Goal: Task Accomplishment & Management: Complete application form

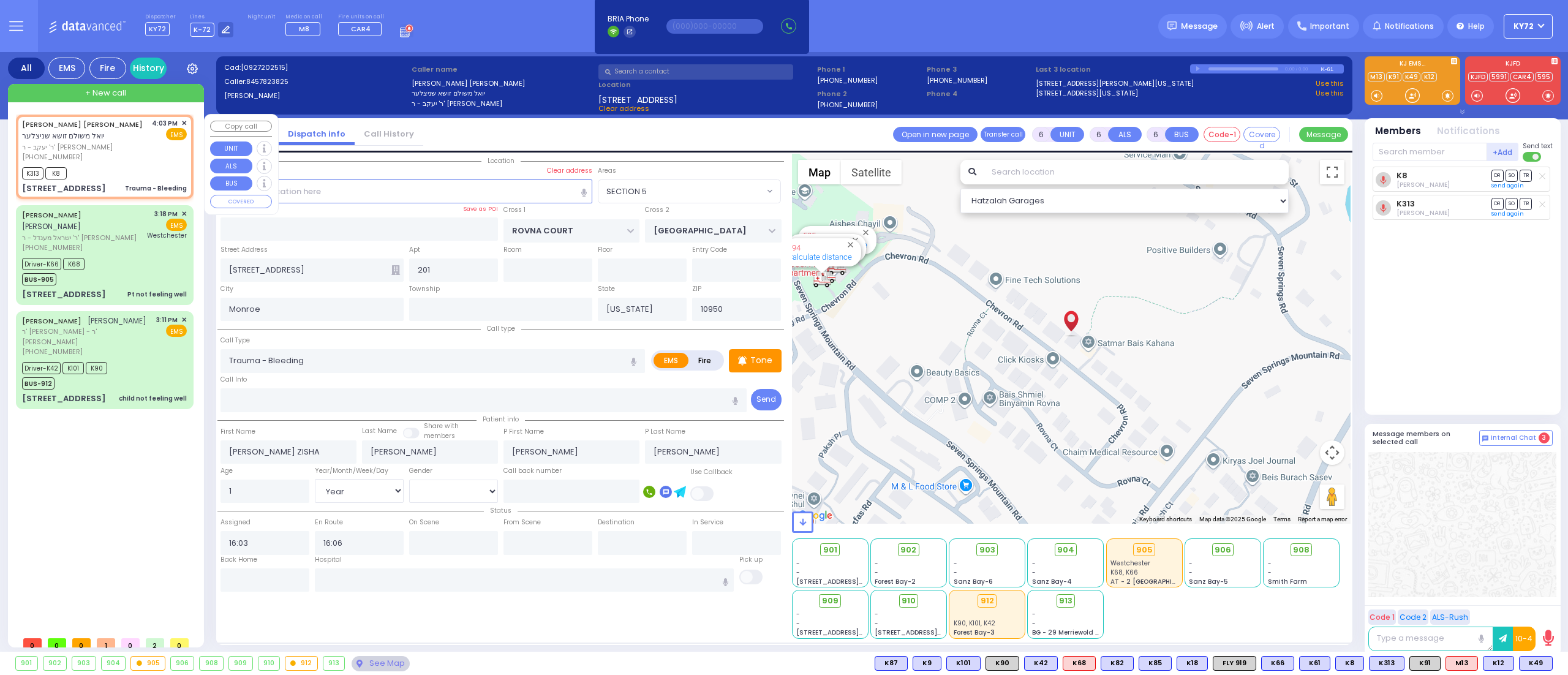
select select "SECTION 5"
select select "Year"
click at [184, 122] on span "✕" at bounding box center [184, 123] width 5 height 10
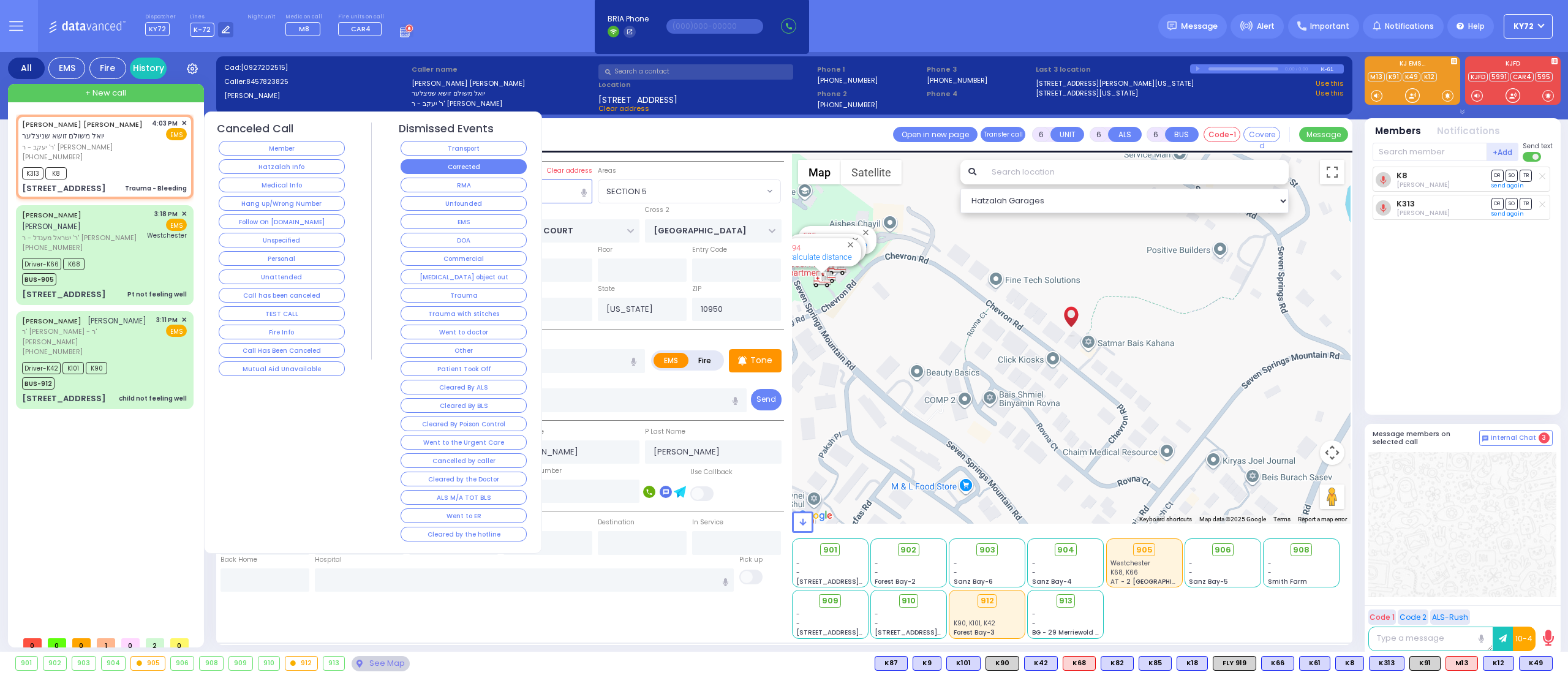
click at [417, 168] on button "Corrected" at bounding box center [463, 167] width 126 height 15
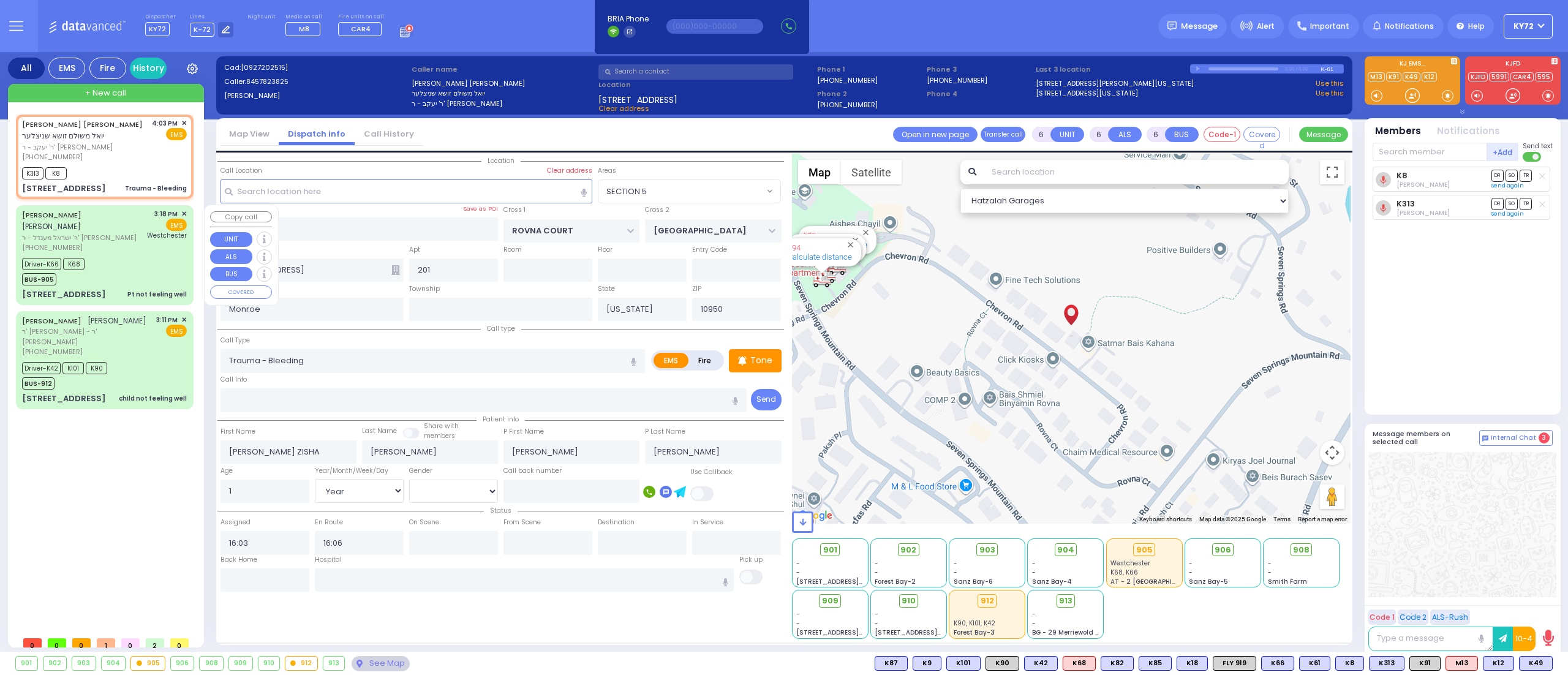
click at [124, 260] on div "Driver-K66 K68 BUS-905" at bounding box center [104, 270] width 164 height 31
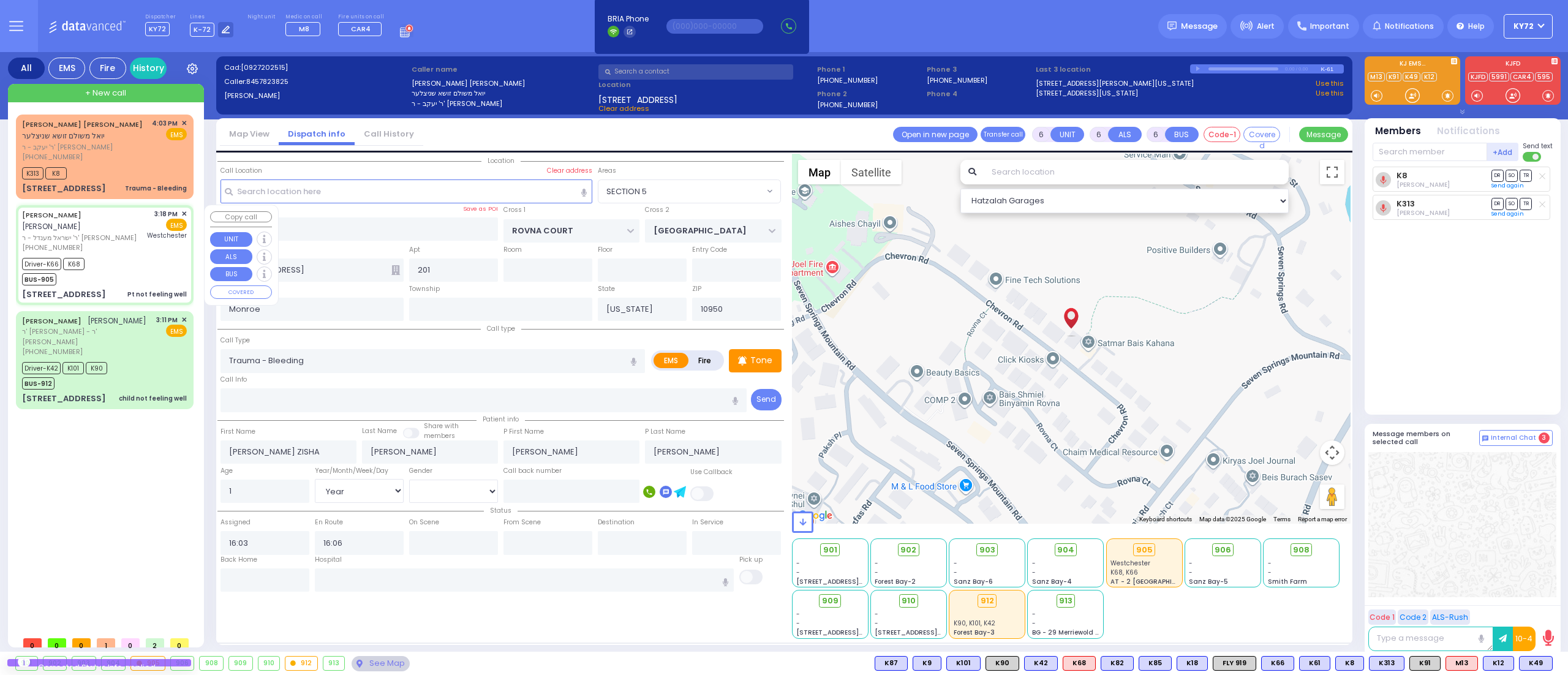
select select
type input "Pt not feeling well"
radio input "true"
type input "[PERSON_NAME]"
type input "EKSTEIN"
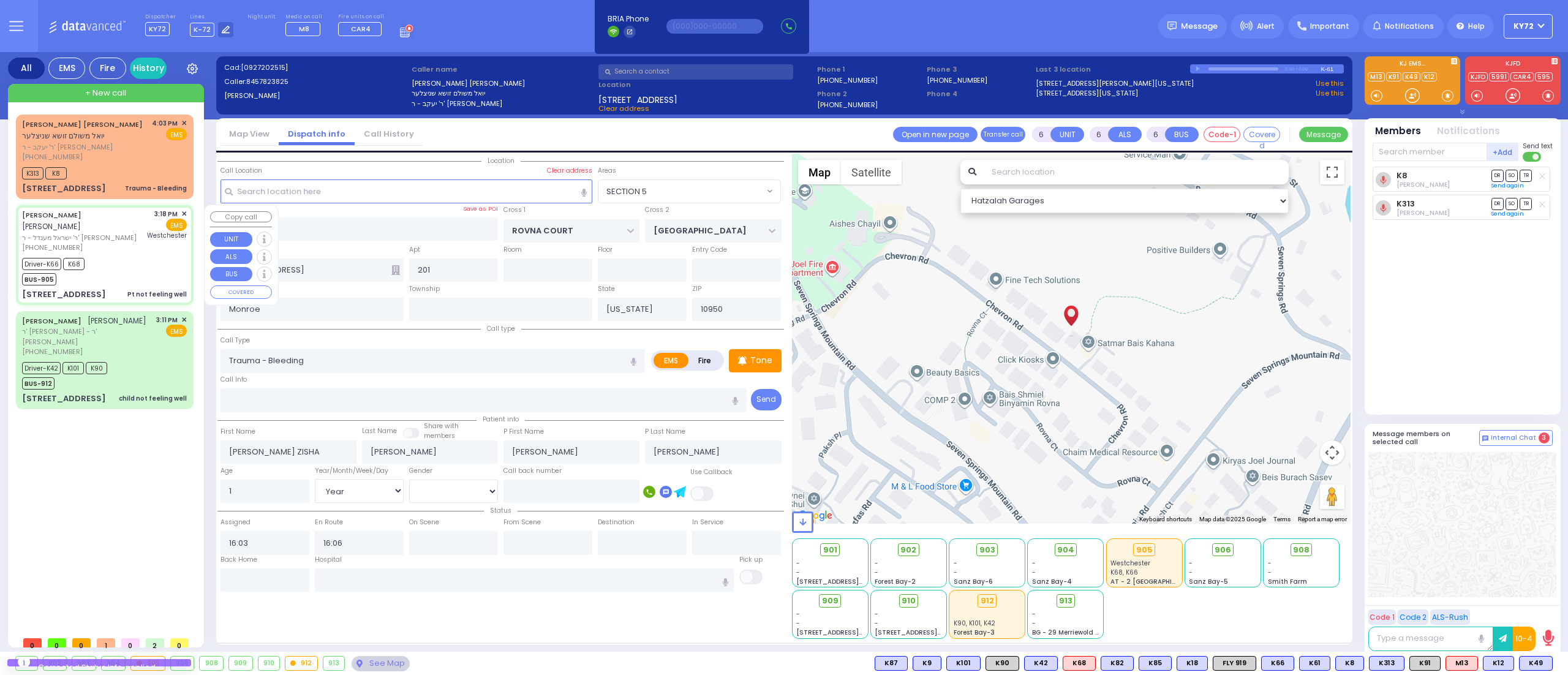
type input "[PERSON_NAME]"
type input "Fried"
type input "23"
select select "Year"
select select "[DEMOGRAPHIC_DATA]"
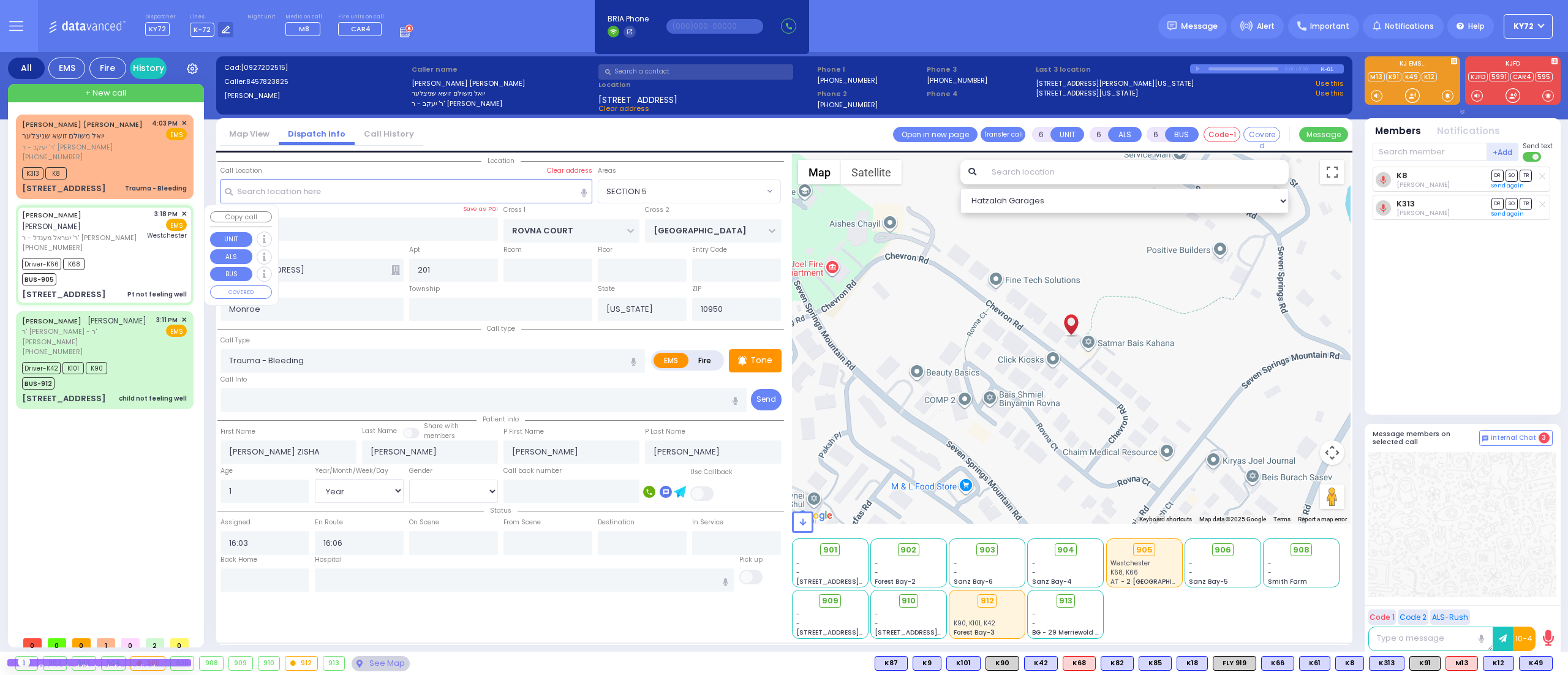
type input "15:18"
type input "15:20"
type input "15:25"
type input "15:35"
type input "15:55"
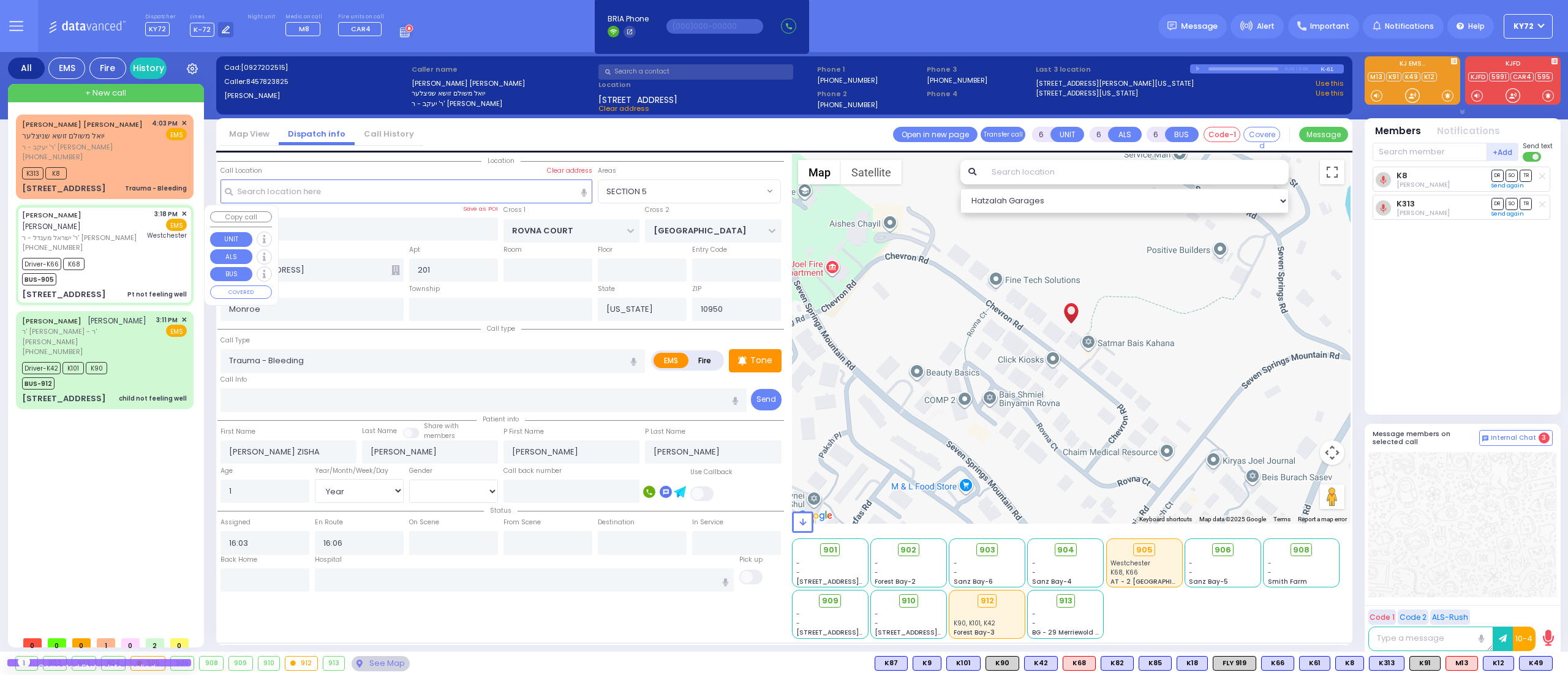
type input "16:20"
type input "[GEOGRAPHIC_DATA]-[PERSON_NAME][GEOGRAPHIC_DATA]"
select select "Hatzalah Garages"
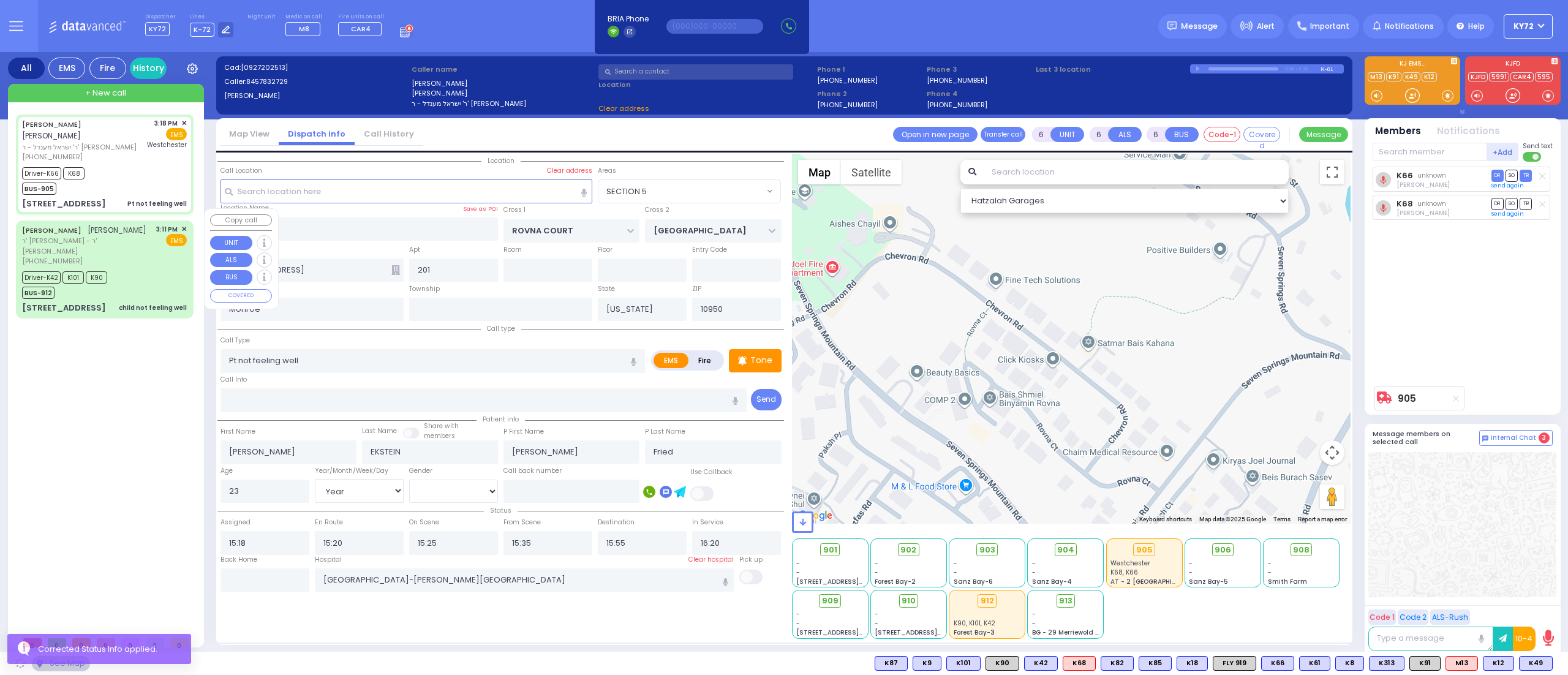
type input "KRAKOW BLVD"
type input "ANIPOLI DR"
type input "[STREET_ADDRESS]"
type input "101"
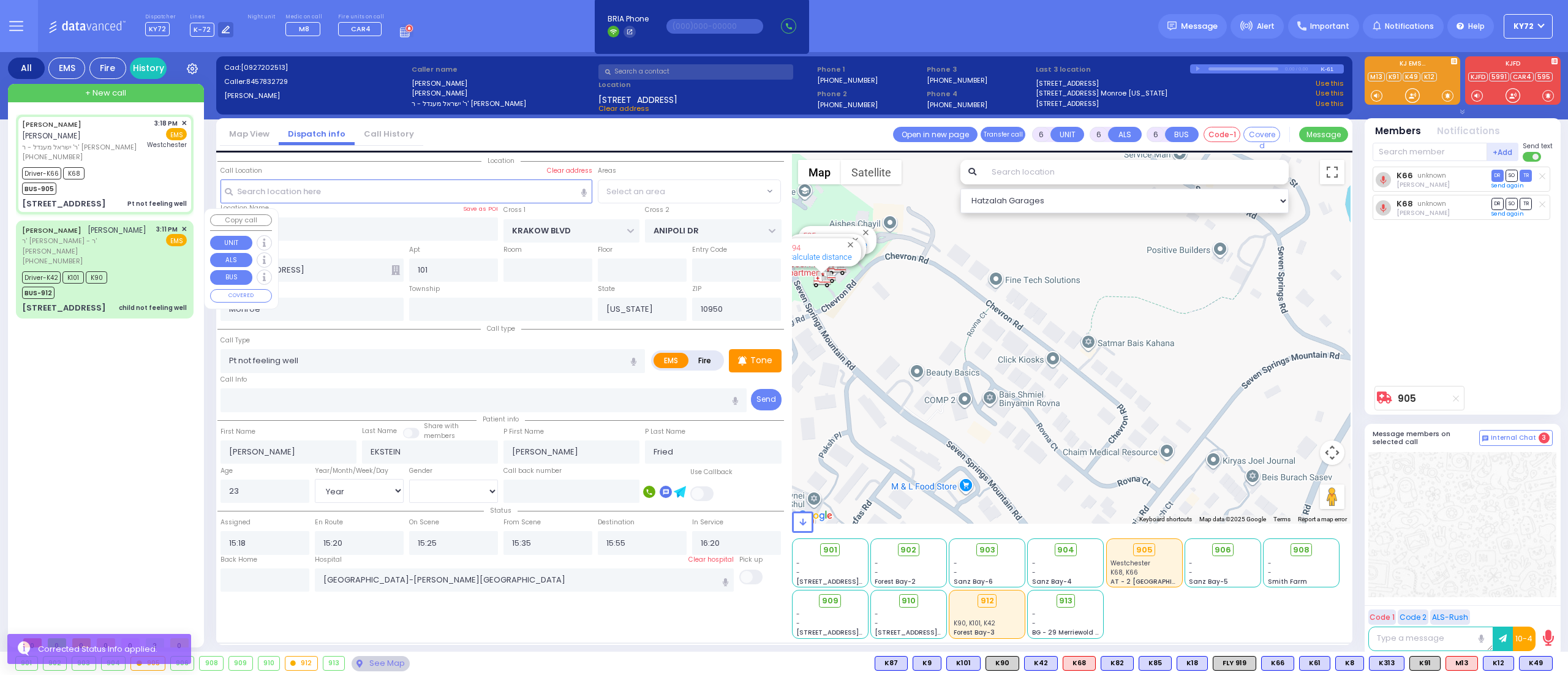
select select "ATZEI TAMURIM"
click at [122, 165] on div "Driver-K66 K68 BUS-905" at bounding box center [104, 180] width 164 height 31
select select
radio input "true"
select select "Year"
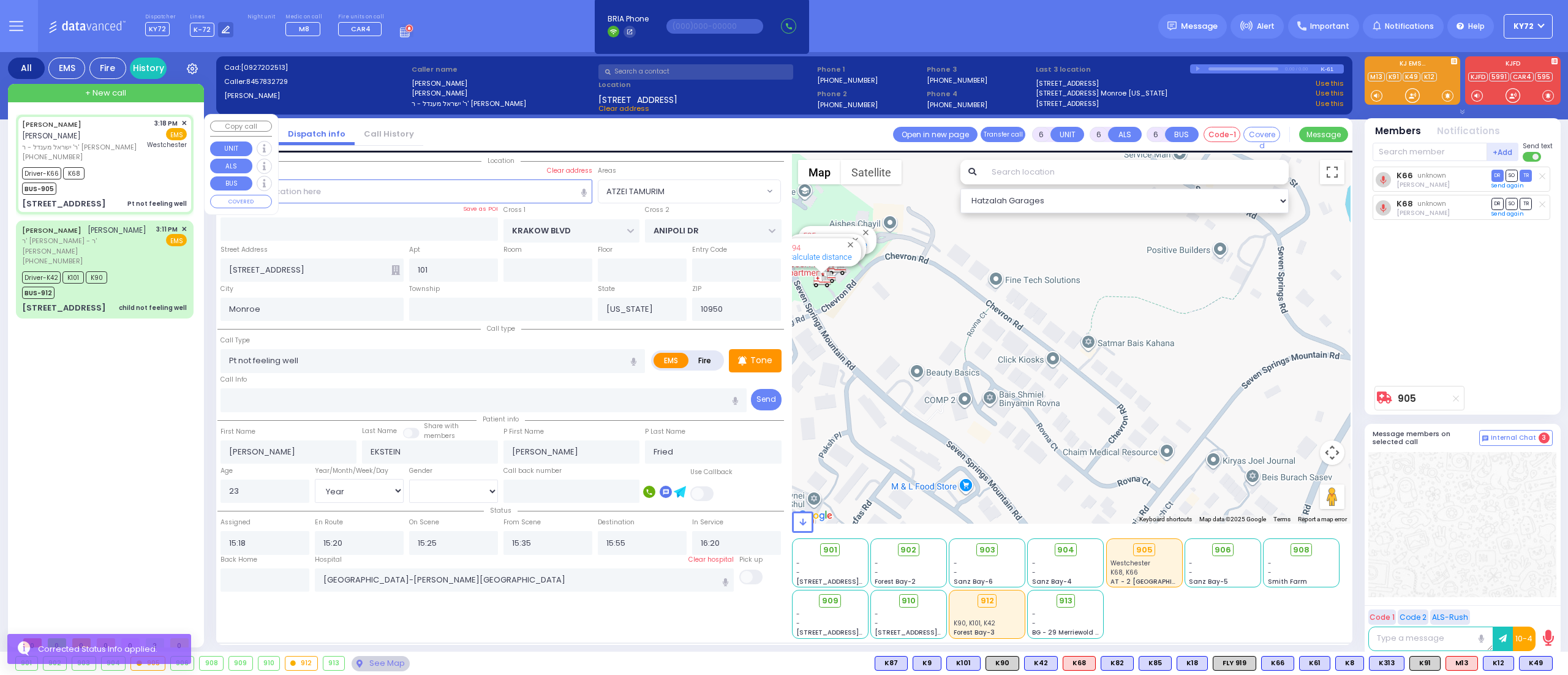
select select "[DEMOGRAPHIC_DATA]"
select select "Hatzalah Garages"
select select "ATZEI TAMURIM"
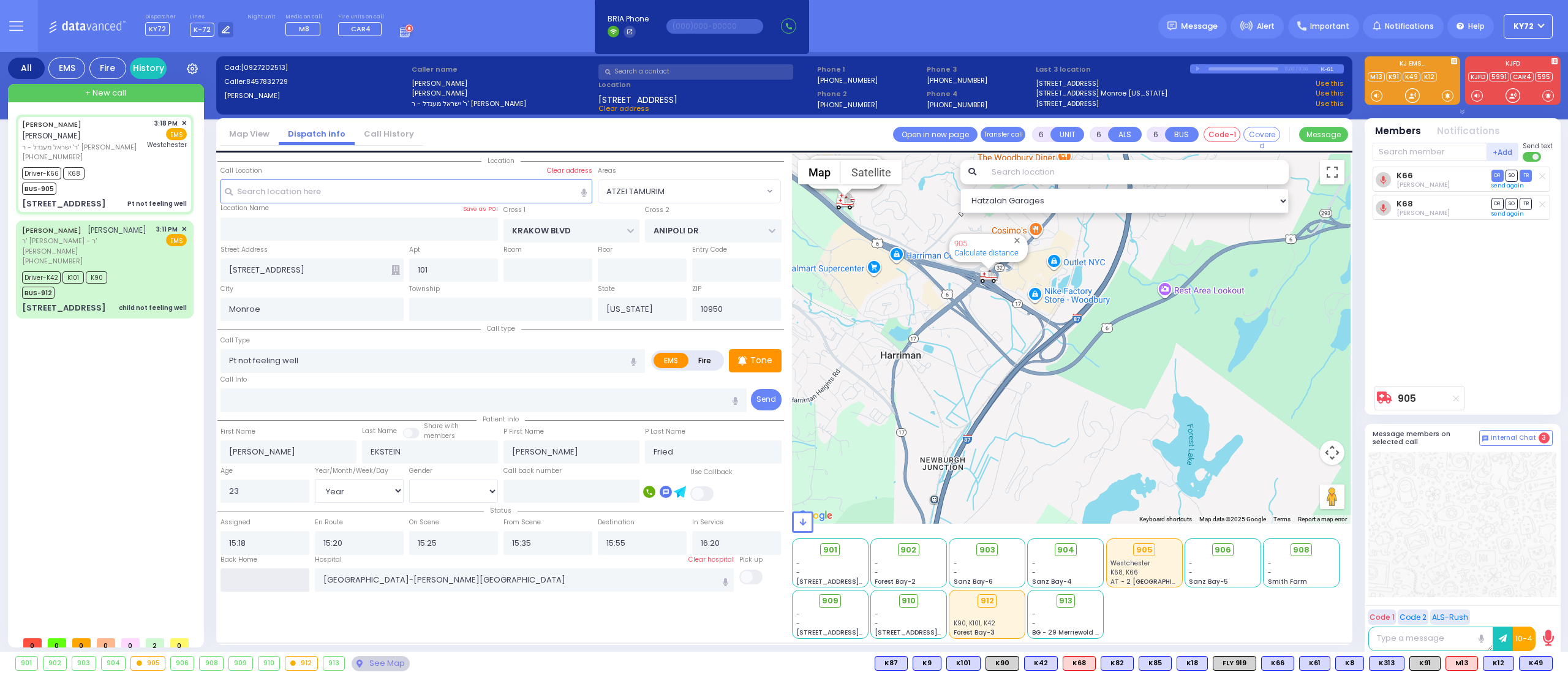
click at [266, 570] on input "text" at bounding box center [265, 581] width 89 height 24
type input "17:29"
click at [133, 285] on div "Driver-K42 K101 K90 BUS-912" at bounding box center [104, 284] width 164 height 31
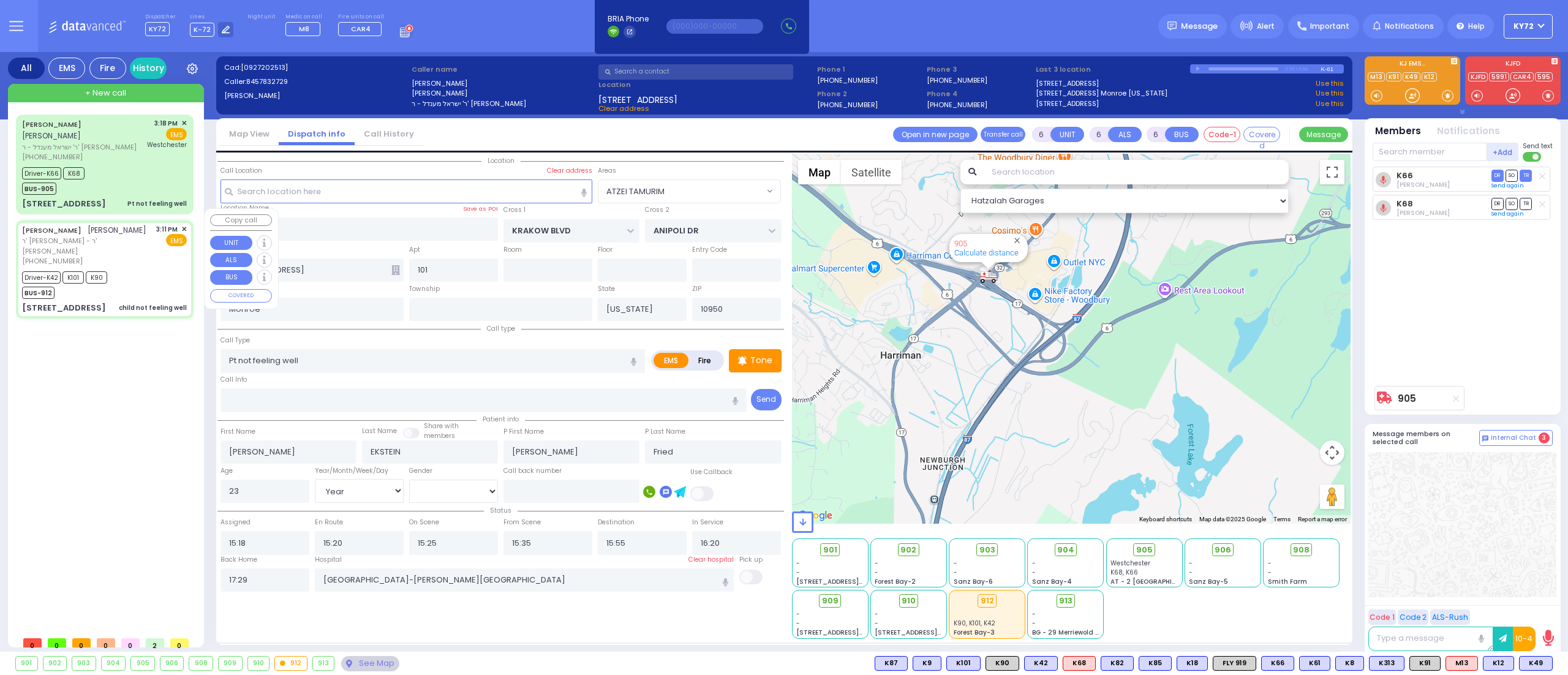
select select
type input "child not feeling well"
radio input "true"
type input "[PERSON_NAME]"
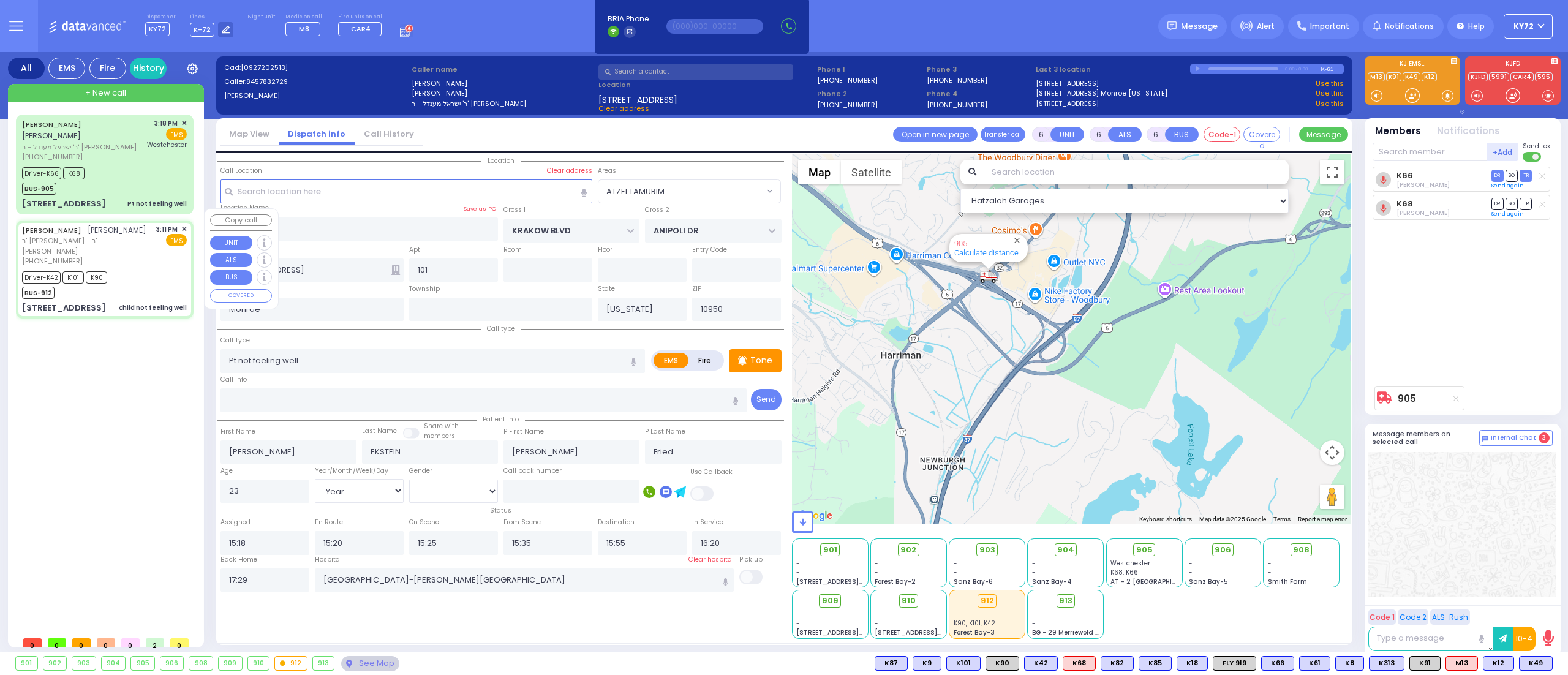
type input "[PERSON_NAME]"
type input "4"
select select "Year"
select select "[DEMOGRAPHIC_DATA]"
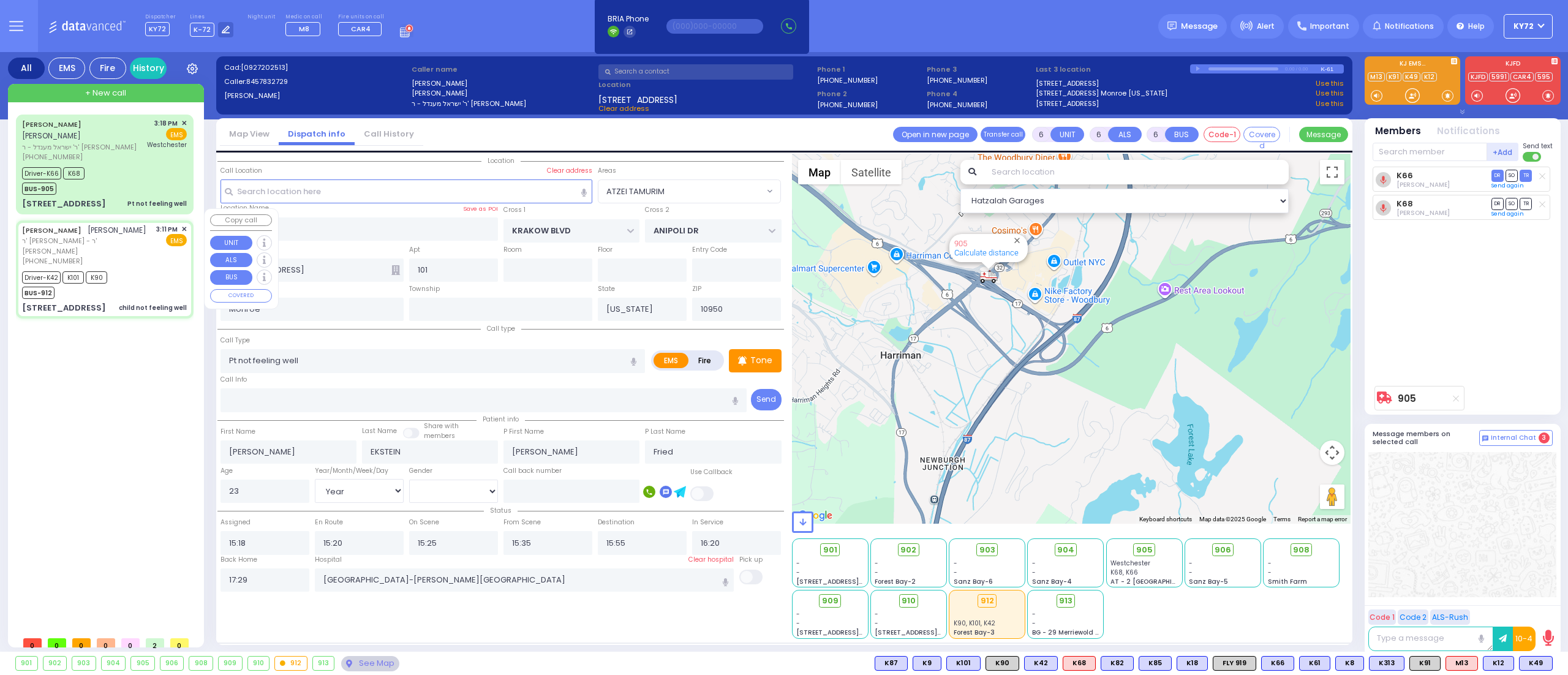
type input "15:11"
type input "15:13"
type input "15:15"
type input "15:26"
type input "15:57"
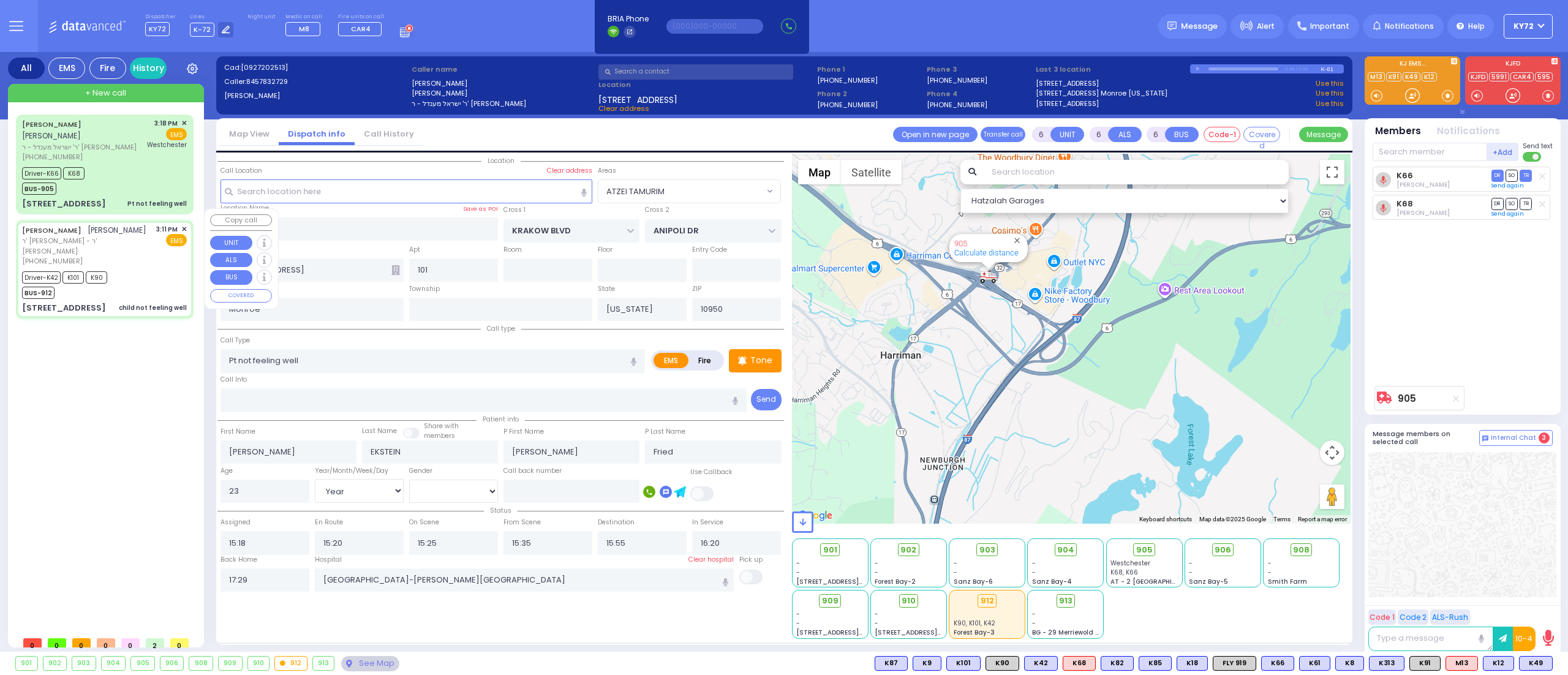
type input "16:25"
type input "[GEOGRAPHIC_DATA] [GEOGRAPHIC_DATA] Paramus Paramus"
select select "Hatzalah Garages"
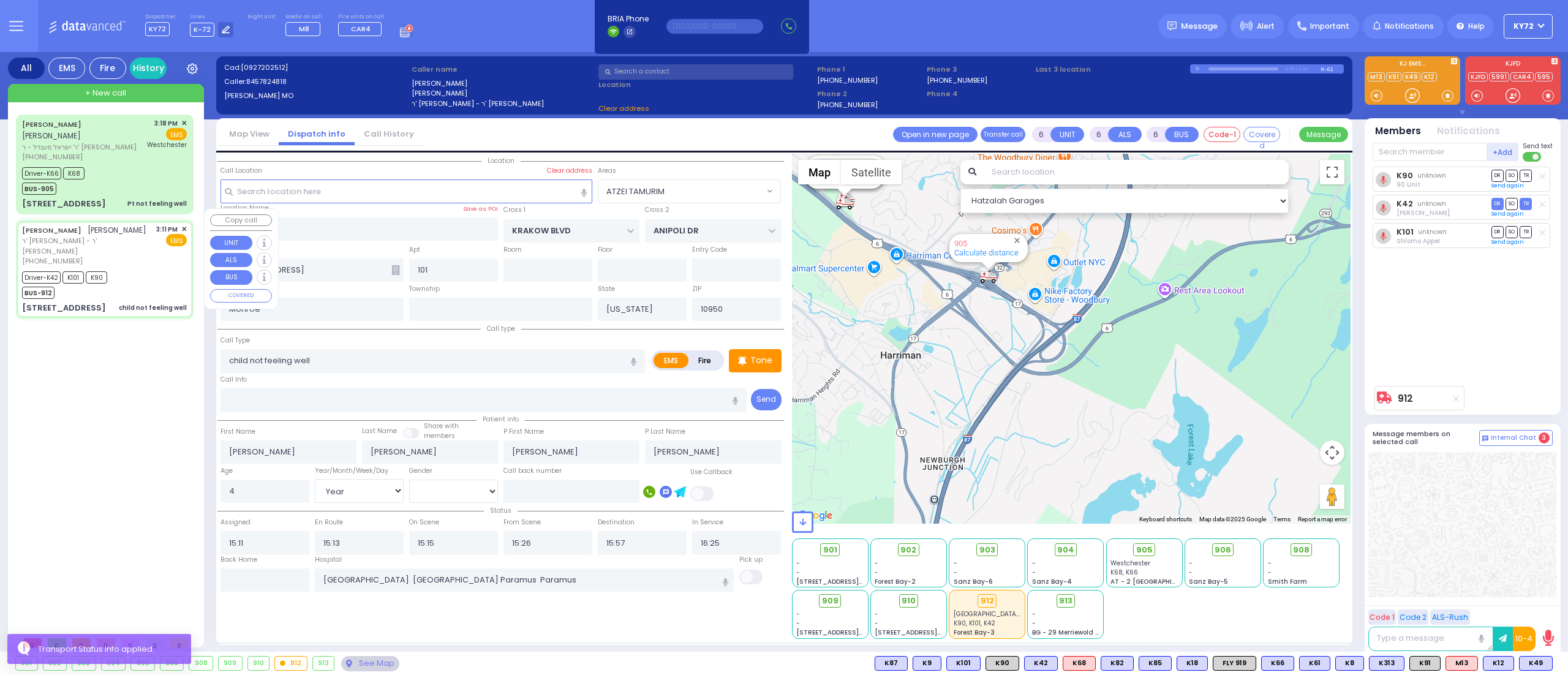
type input "YOEL KLEIN BLVD"
type input "MERON DR"
type input "[STREET_ADDRESS]"
type input "301"
select select "SECTION 6"
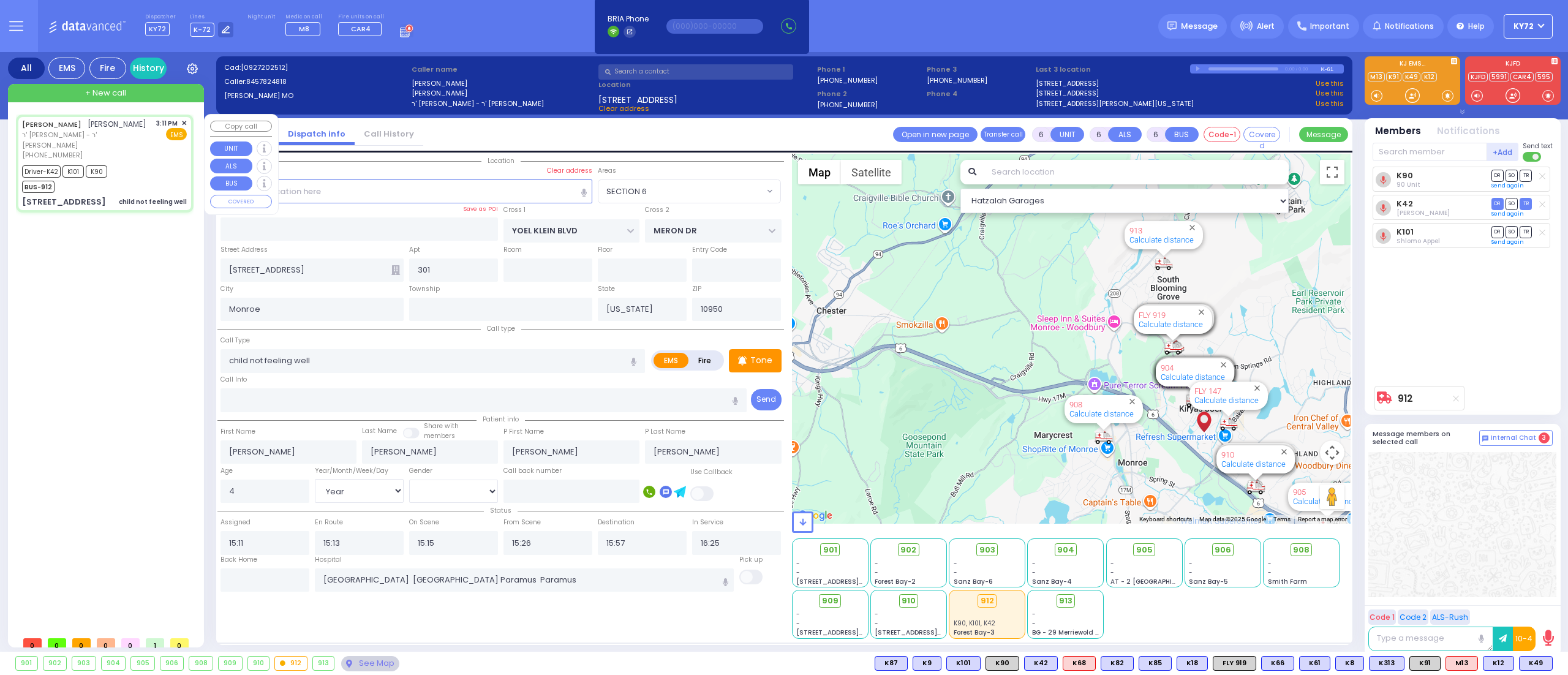
click at [162, 190] on div "Driver-K42 K101 K90 BUS-912" at bounding box center [104, 178] width 164 height 31
select select
radio input "true"
select select "Year"
select select "[DEMOGRAPHIC_DATA]"
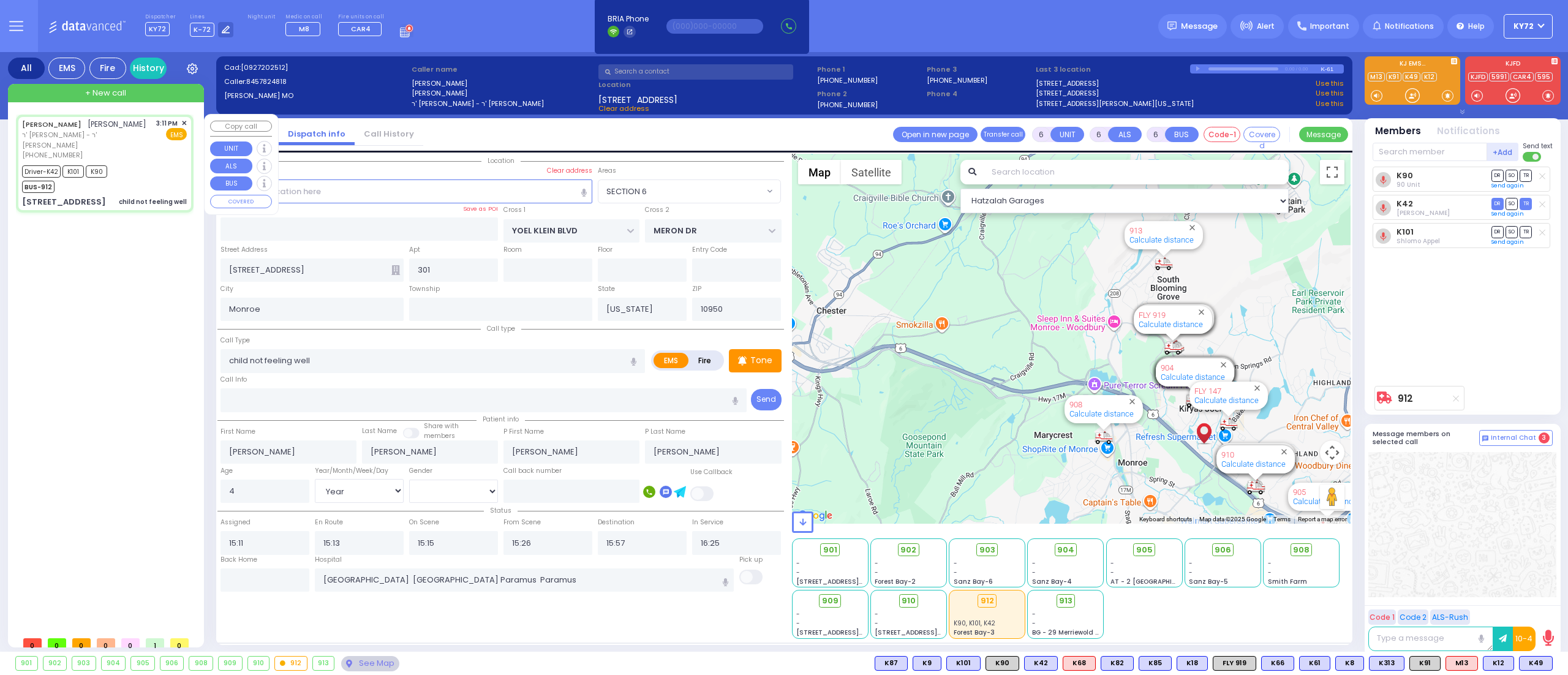
select select "SECTION 6"
select select "Hatzalah Garages"
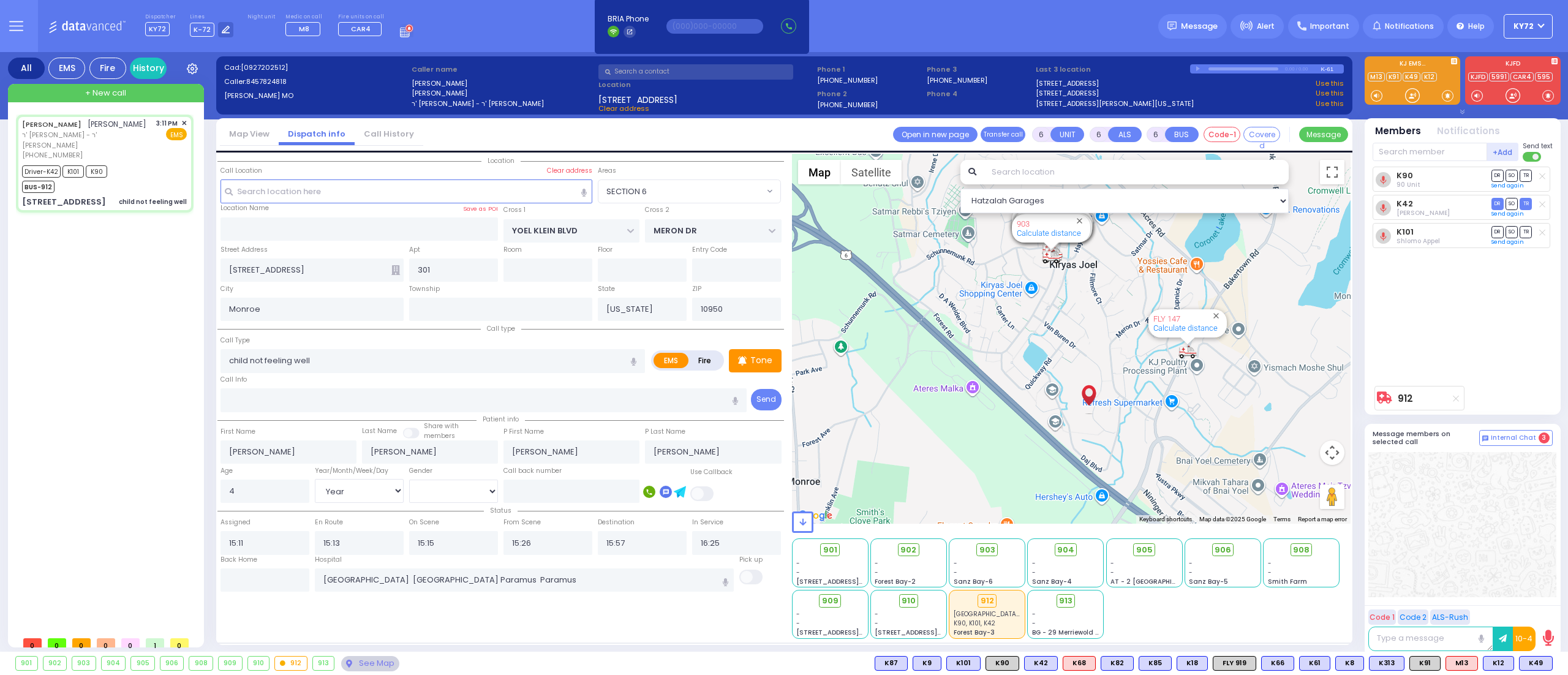
drag, startPoint x: 1123, startPoint y: 477, endPoint x: 1125, endPoint y: 267, distance: 210.0
click at [1125, 267] on div "912 Calculate distance 594 Calculate distance 595 Calculate distance 596 Calcul…" at bounding box center [1072, 339] width 559 height 370
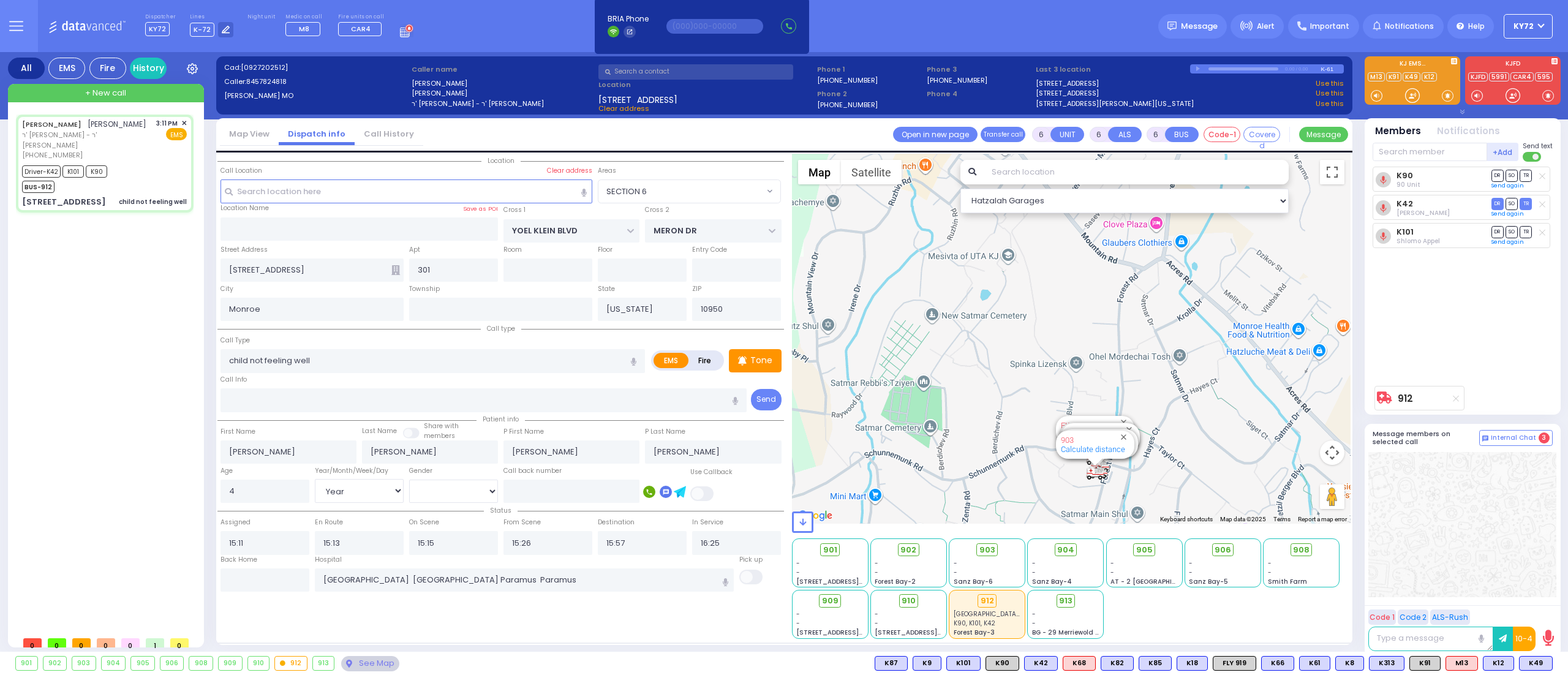
drag, startPoint x: 1052, startPoint y: 295, endPoint x: 1108, endPoint y: 513, distance: 225.1
click at [1110, 522] on div "Hatzalah Garages ← Move left → Move right ↑ Move up ↓ + -" at bounding box center [1072, 396] width 559 height 485
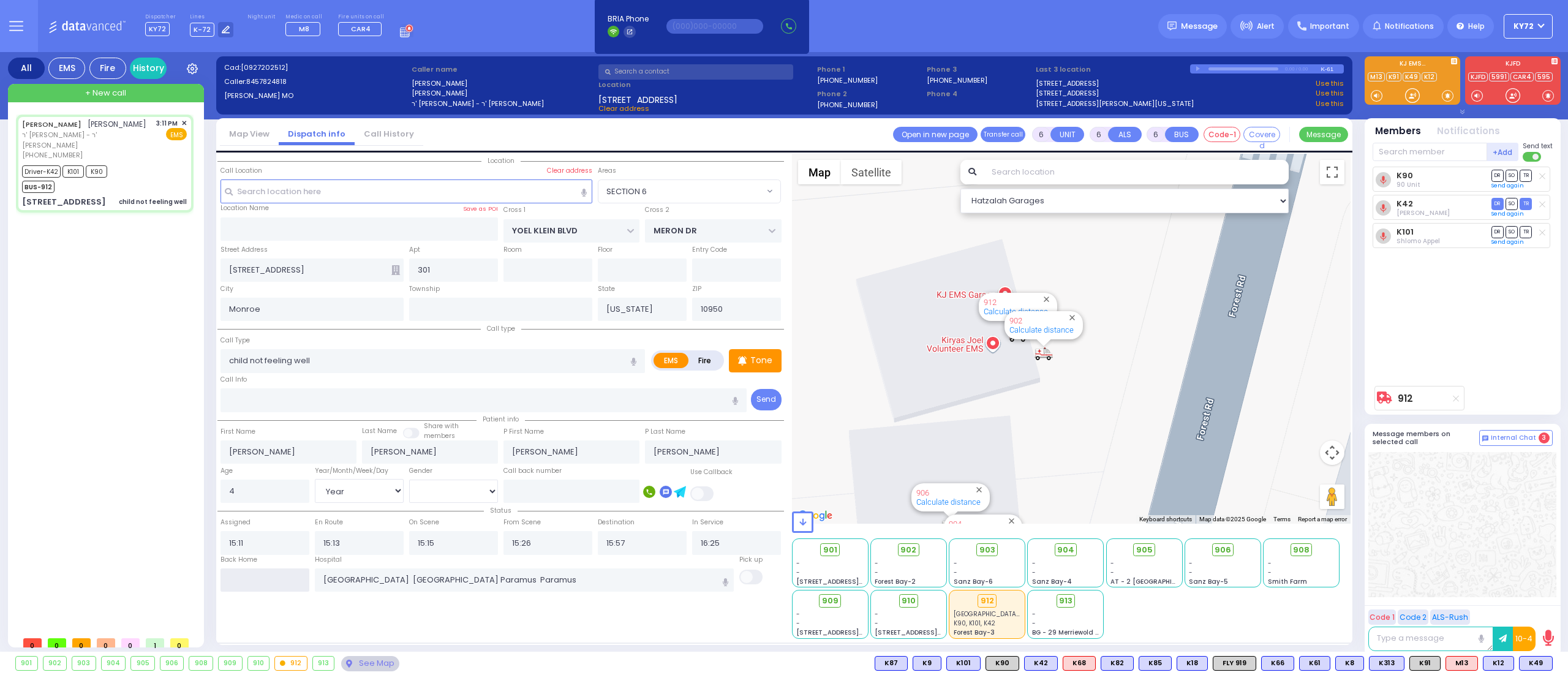
click at [285, 587] on input "text" at bounding box center [265, 581] width 89 height 24
click at [284, 586] on input "text" at bounding box center [265, 581] width 89 height 24
click at [282, 585] on input "text" at bounding box center [265, 581] width 89 height 24
type input "17:29"
click at [282, 585] on input "17:29" at bounding box center [265, 581] width 89 height 24
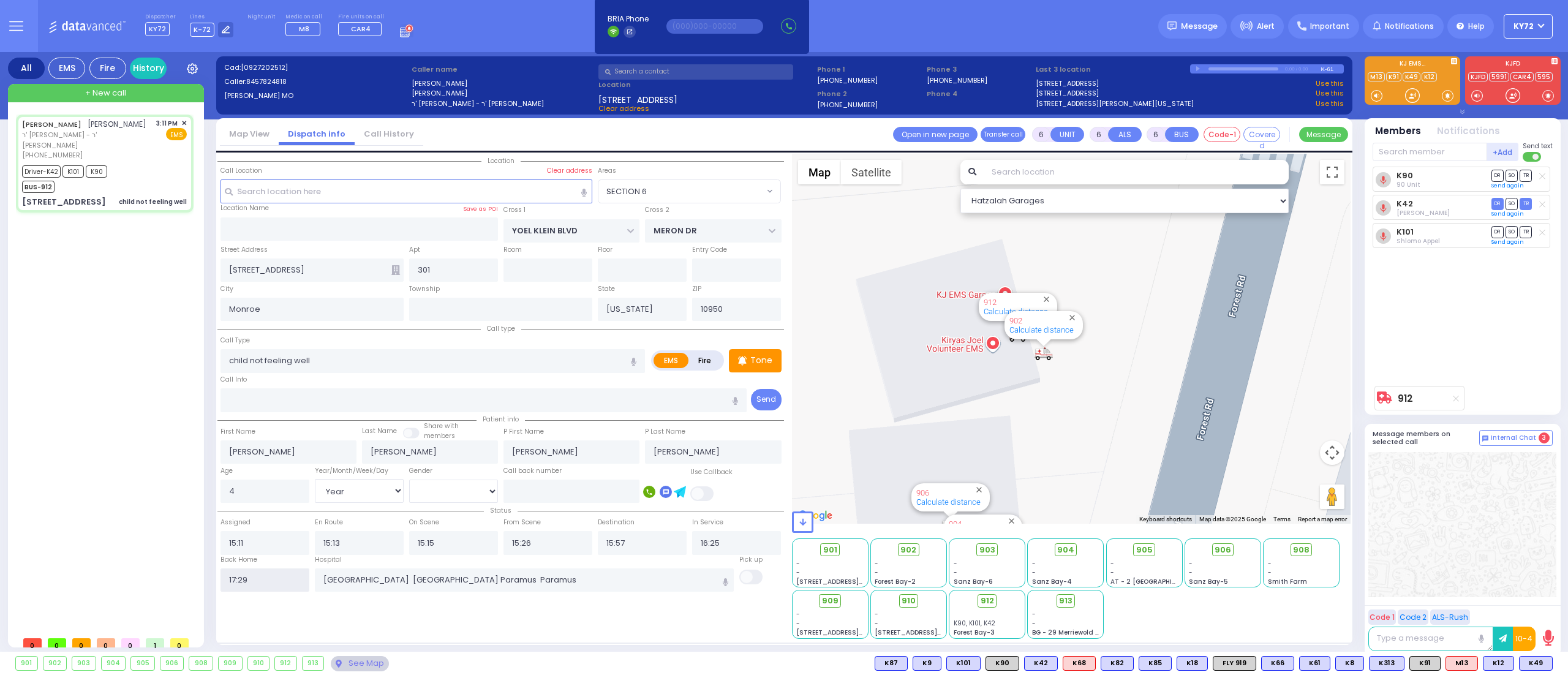
select select
radio input "true"
select select
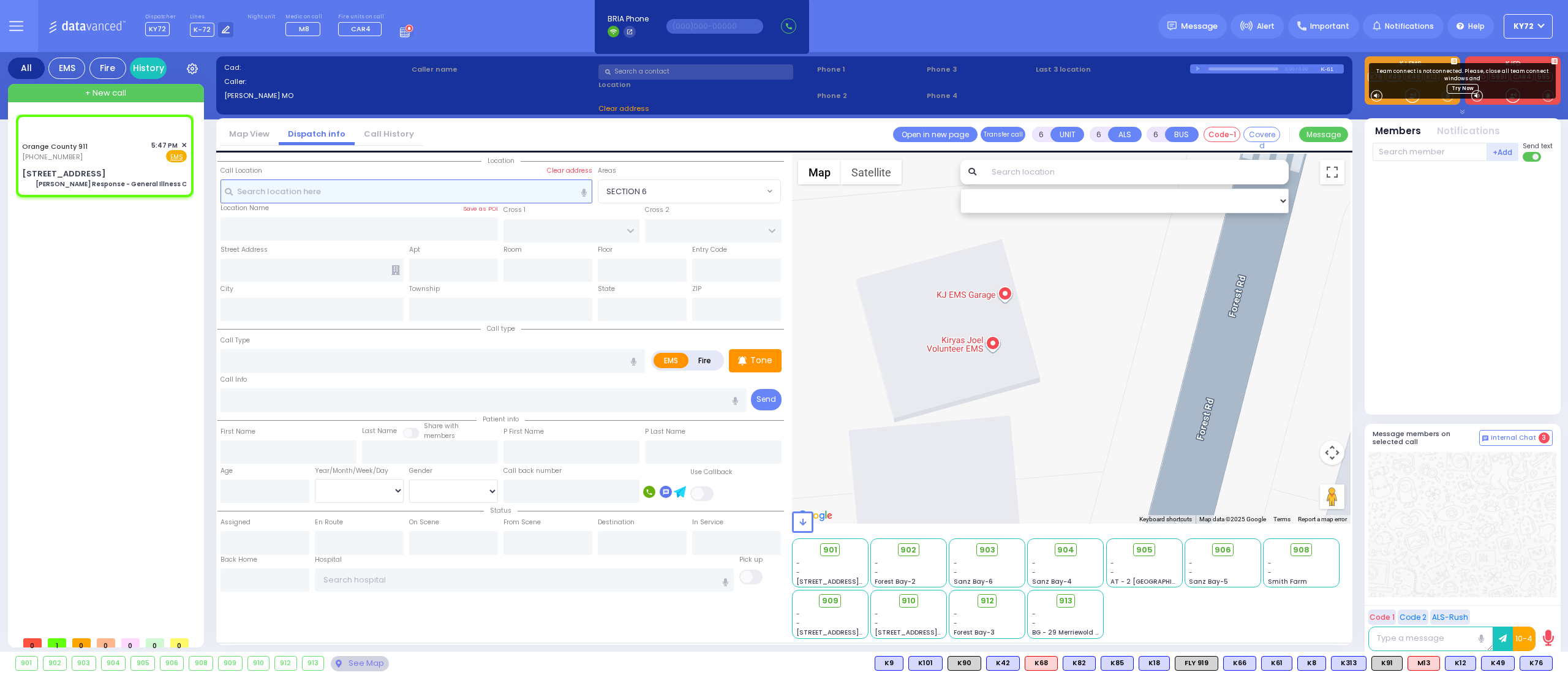
select select
type input "[PERSON_NAME] Response - General Illness C"
radio input "true"
type input "Nature: : Charlie Response - General Illness C Address: : [STREET_ADDRESS][GEOG…"
select select
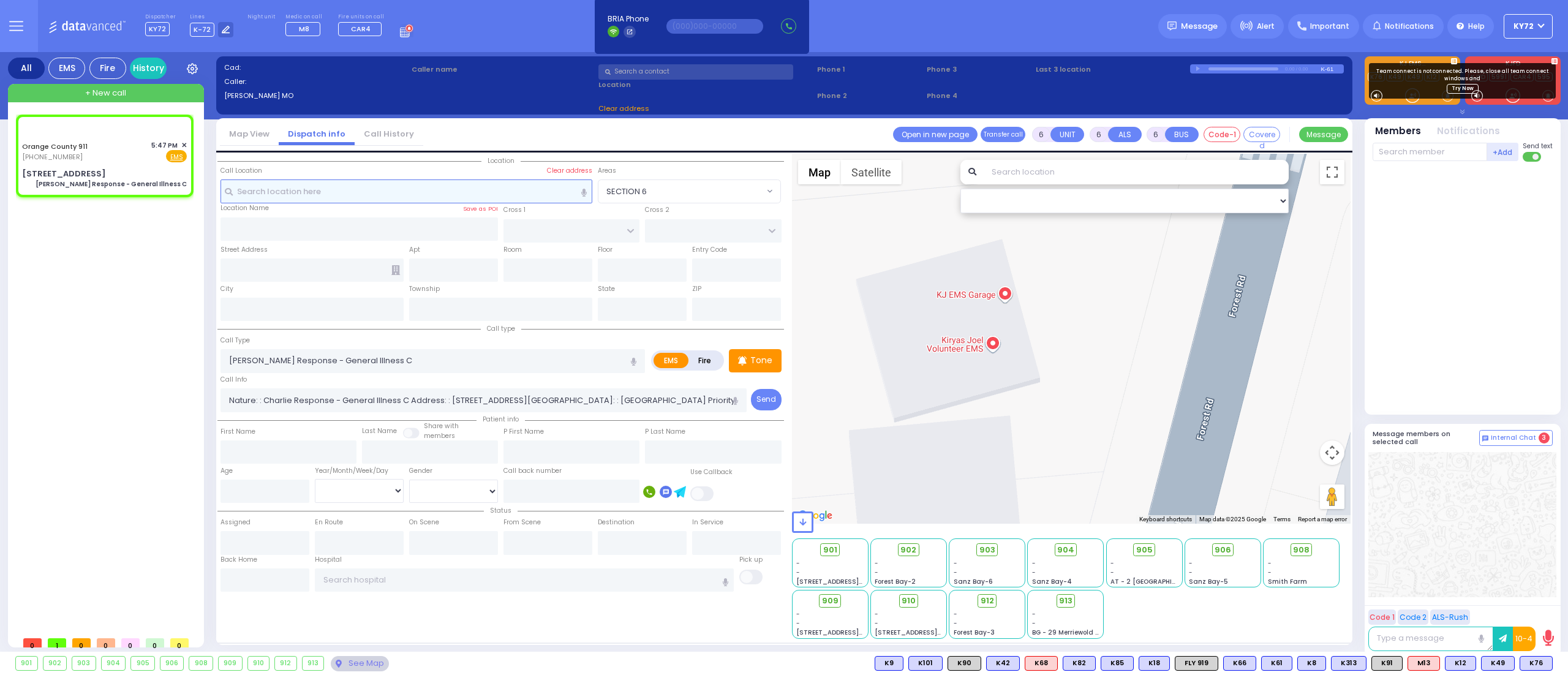
select select "Hatzalah Garages"
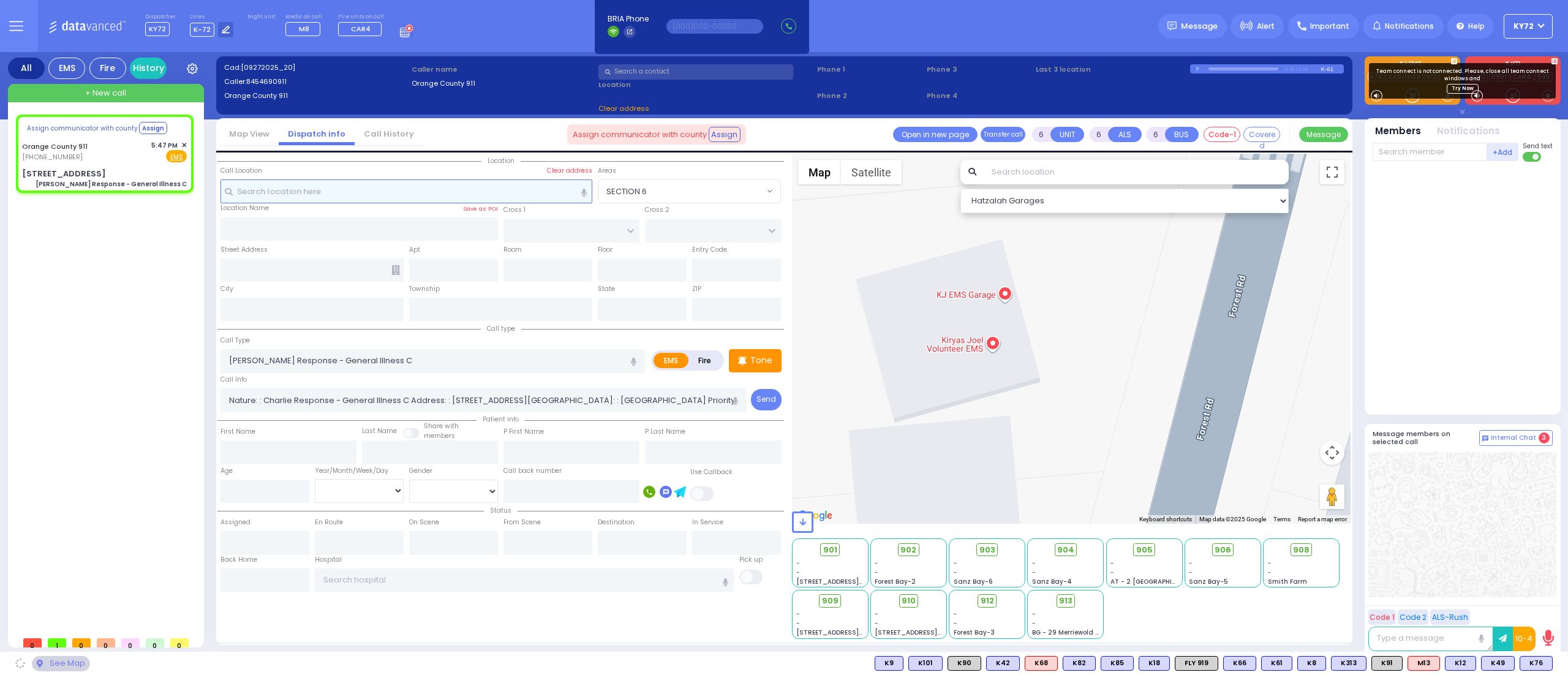
select select
radio input "true"
select select
select select "Hatzalah Garages"
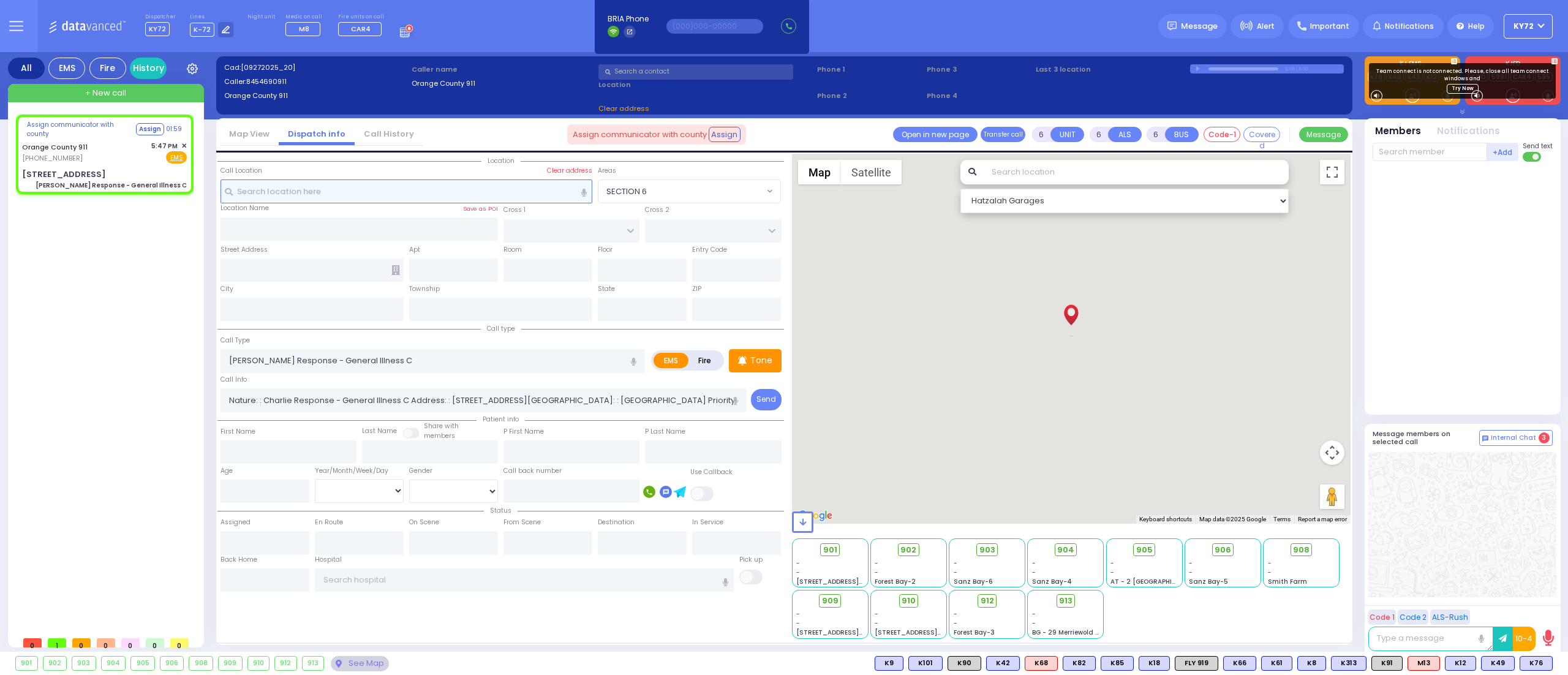
type input "[STREET_ADDRESS]"
type input "Monroe"
type input "[US_STATE]"
type input "10917"
